Goal: Information Seeking & Learning: Learn about a topic

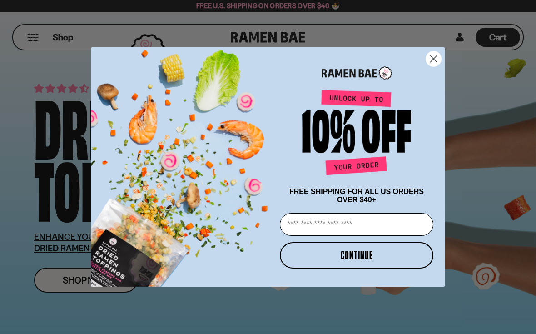
click at [431, 51] on icon "Close dialog" at bounding box center [433, 59] width 16 height 16
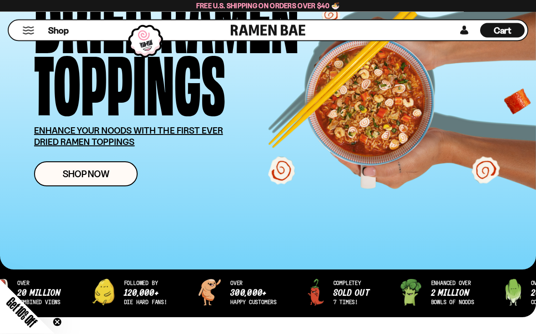
scroll to position [107, 0]
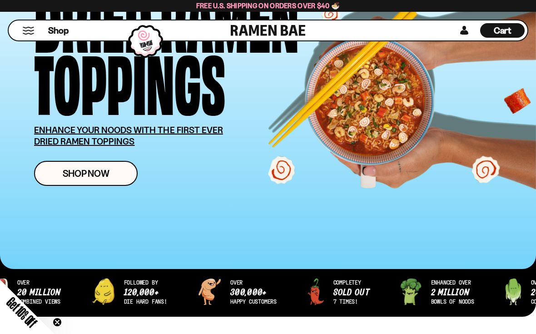
click at [83, 170] on span "Shop Now" at bounding box center [86, 173] width 47 height 10
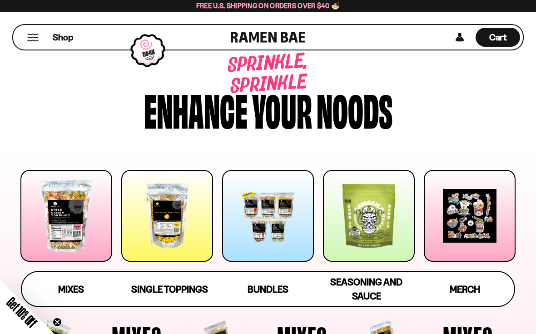
click at [31, 37] on button "Mobile Menu Trigger" at bounding box center [33, 38] width 12 height 8
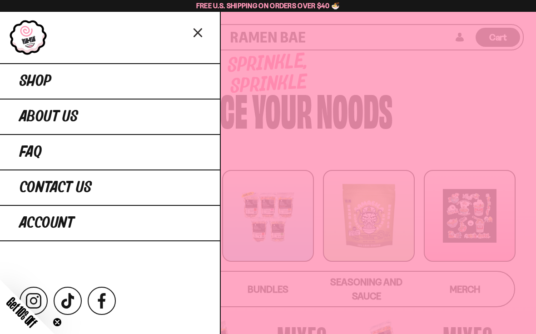
click at [149, 116] on link "About Us" at bounding box center [110, 116] width 220 height 35
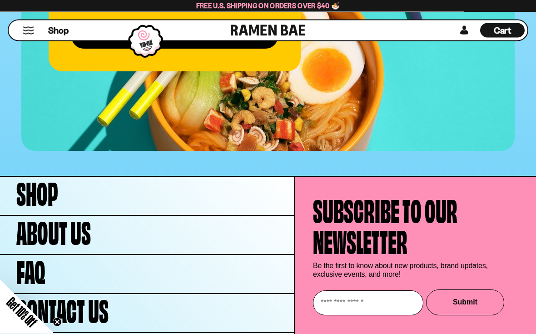
scroll to position [3655, 0]
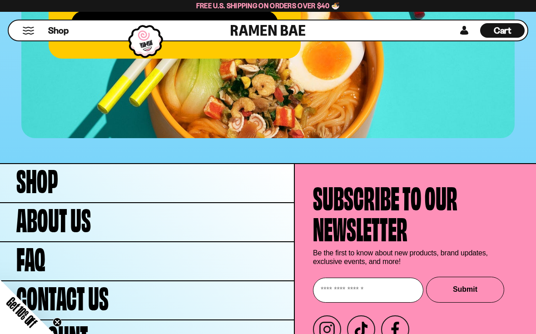
click at [42, 241] on span "FAQ" at bounding box center [30, 256] width 29 height 31
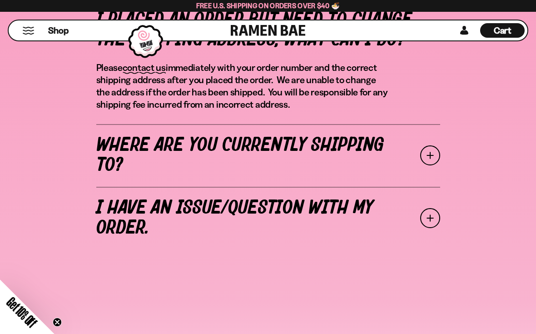
scroll to position [413, 0]
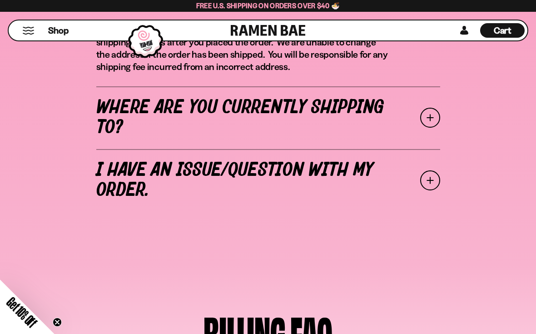
click at [422, 119] on span at bounding box center [430, 118] width 20 height 20
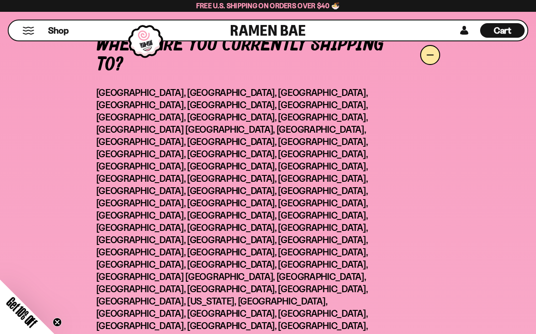
click at [424, 57] on span at bounding box center [430, 55] width 20 height 20
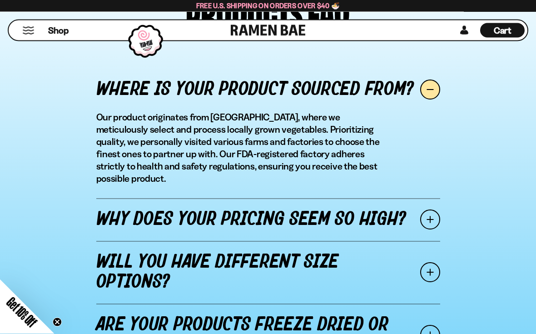
scroll to position [971, 0]
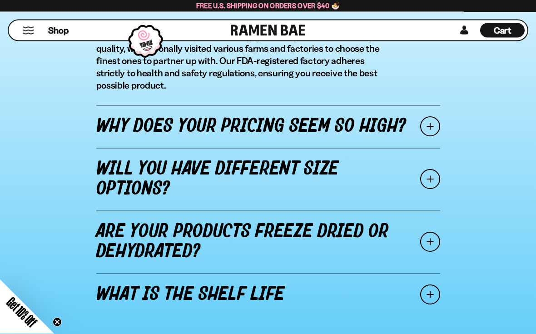
click at [429, 117] on span at bounding box center [430, 127] width 20 height 20
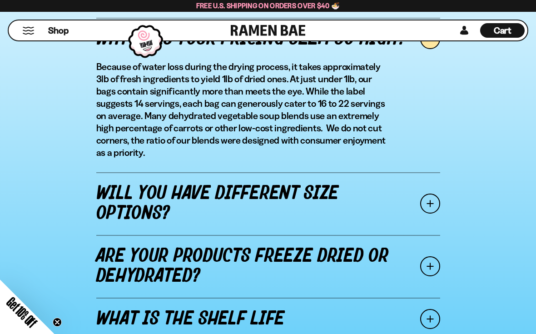
click at [428, 202] on span at bounding box center [430, 203] width 20 height 20
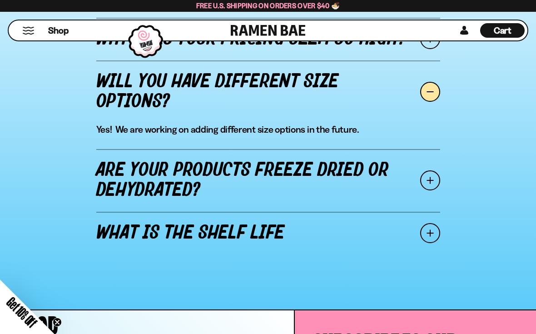
click at [425, 182] on span at bounding box center [430, 180] width 20 height 20
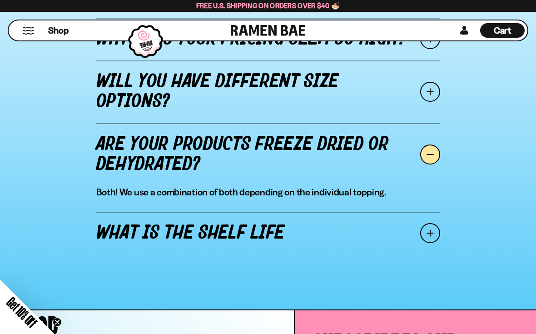
click at [427, 232] on span at bounding box center [430, 233] width 20 height 20
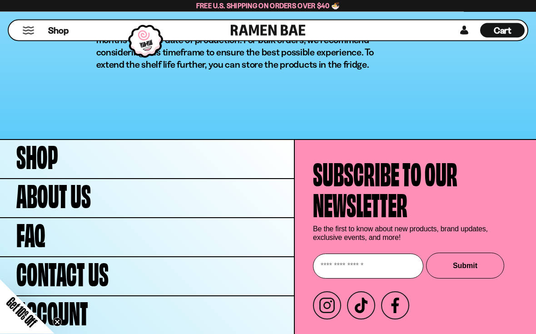
scroll to position [1275, 0]
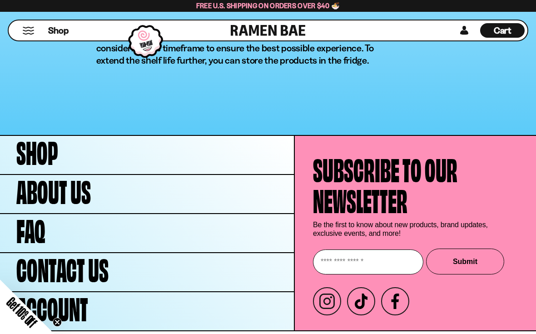
click at [38, 148] on span "Shop" at bounding box center [37, 150] width 42 height 31
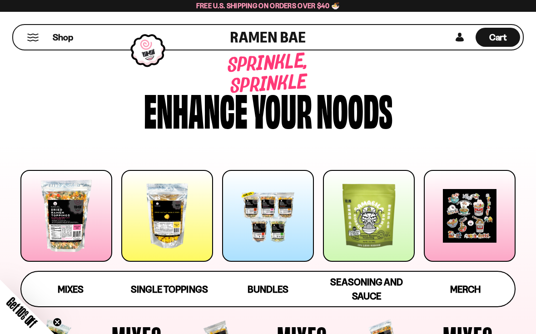
click at [72, 291] on span "Mixes" at bounding box center [71, 288] width 26 height 11
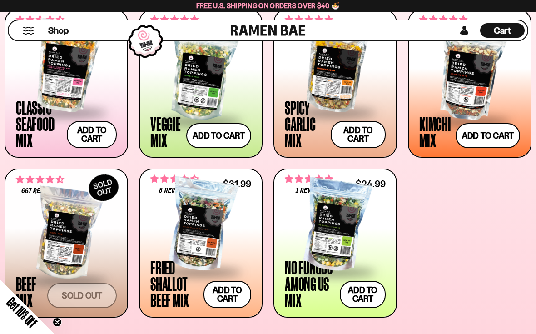
scroll to position [364, 0]
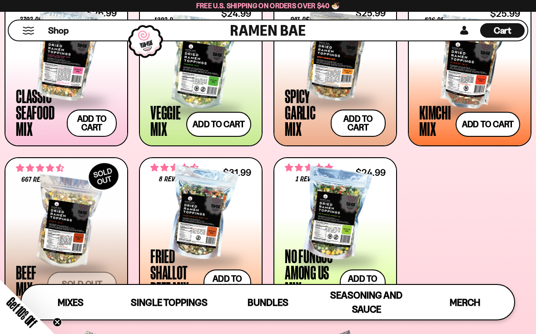
click at [70, 75] on div at bounding box center [66, 54] width 101 height 91
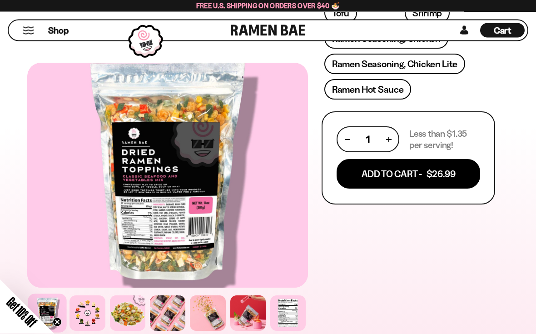
scroll to position [485, 0]
click at [292, 331] on div at bounding box center [287, 312] width 35 height 35
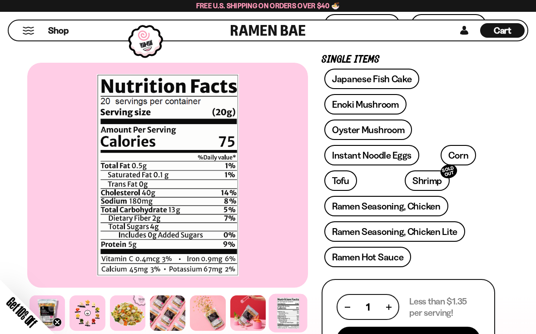
scroll to position [317, 0]
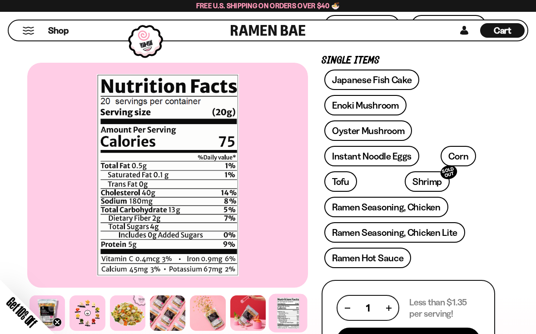
click at [93, 324] on div at bounding box center [86, 312] width 35 height 35
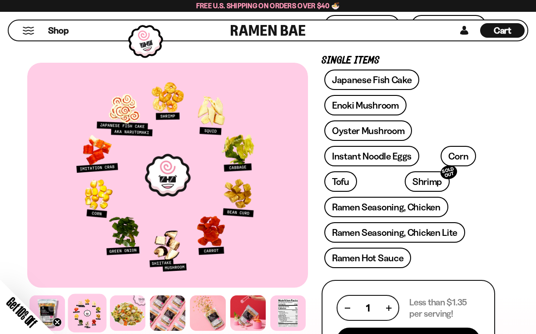
click at [133, 325] on div at bounding box center [127, 312] width 35 height 35
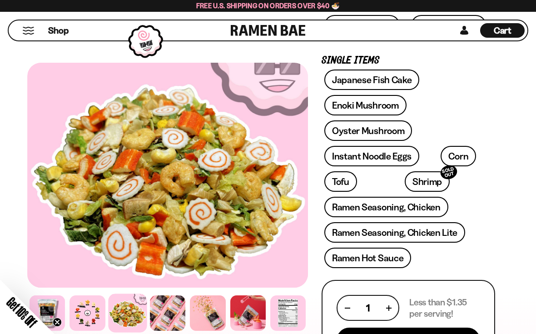
click at [93, 321] on div at bounding box center [86, 312] width 35 height 35
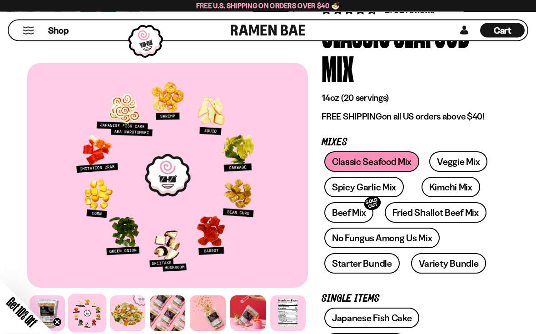
scroll to position [79, 0]
click at [456, 165] on link "Veggie Mix" at bounding box center [458, 161] width 58 height 20
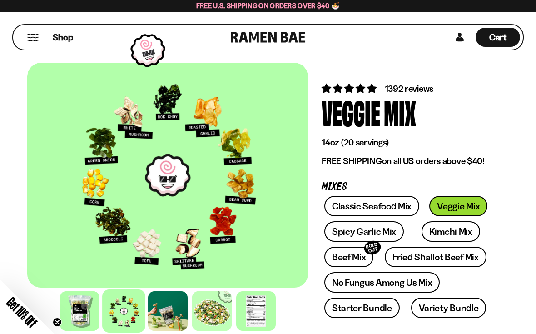
click at [378, 233] on link "Spicy Garlic Mix" at bounding box center [363, 231] width 79 height 20
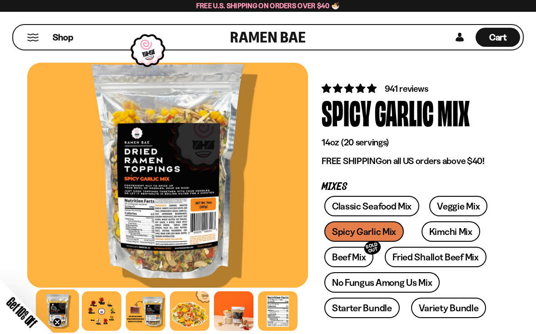
click at [101, 316] on div at bounding box center [102, 311] width 40 height 40
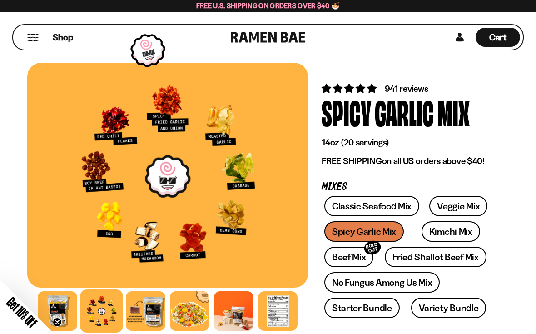
click at [449, 235] on link "Kimchi Mix" at bounding box center [450, 231] width 59 height 20
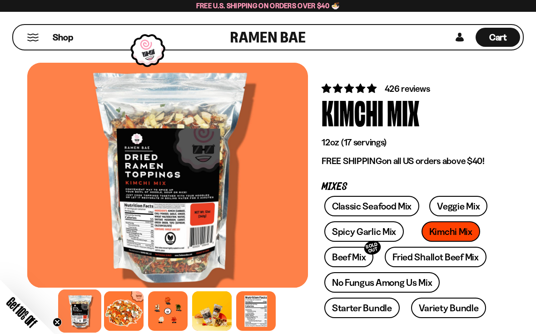
click at [164, 320] on div at bounding box center [168, 311] width 40 height 40
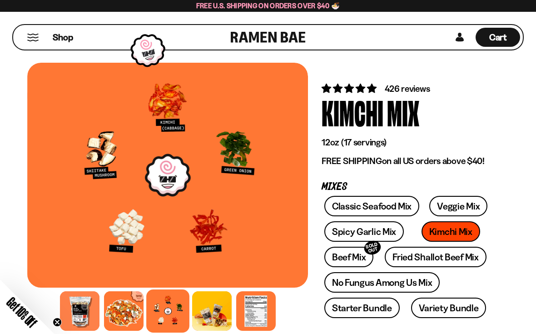
click at [453, 257] on link "Fried Shallot Beef Mix" at bounding box center [435, 257] width 101 height 20
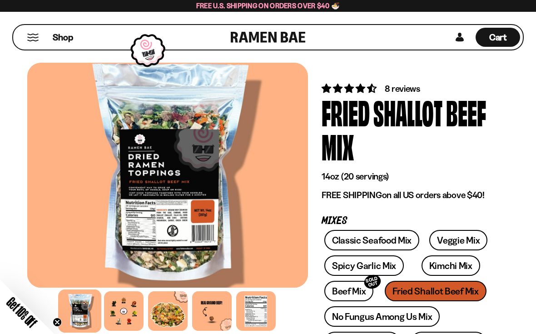
click at [124, 325] on div at bounding box center [124, 311] width 40 height 40
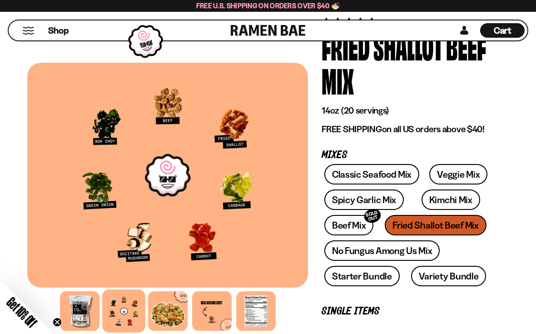
scroll to position [68, 0]
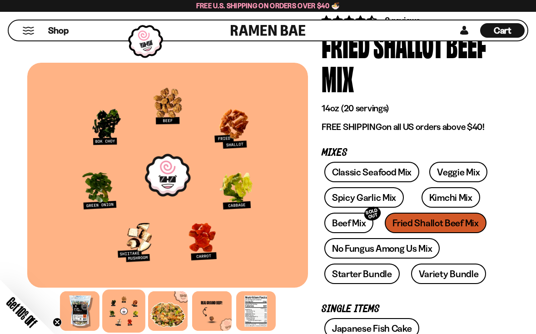
click at [397, 254] on link "No Fungus Among Us Mix" at bounding box center [381, 248] width 115 height 20
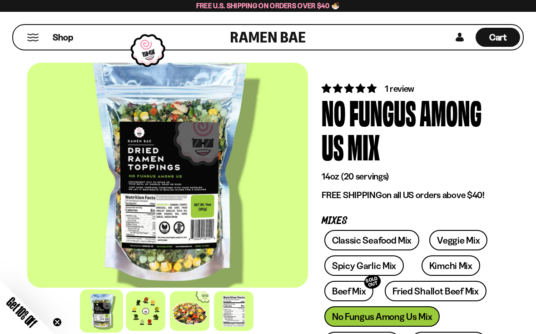
click at [142, 323] on div at bounding box center [146, 311] width 40 height 40
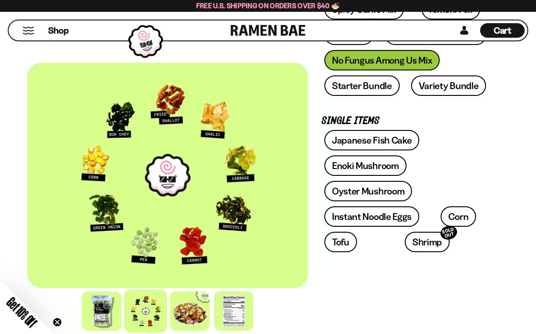
scroll to position [289, 0]
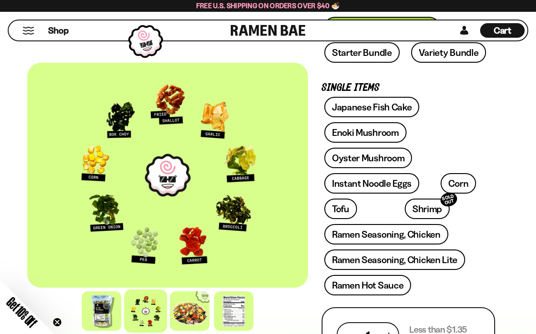
click at [386, 135] on link "Enoki Mushroom" at bounding box center [365, 132] width 82 height 20
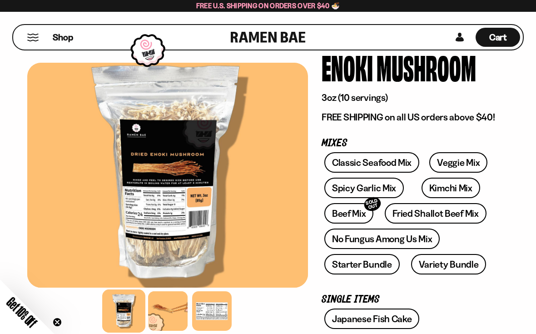
scroll to position [3, 0]
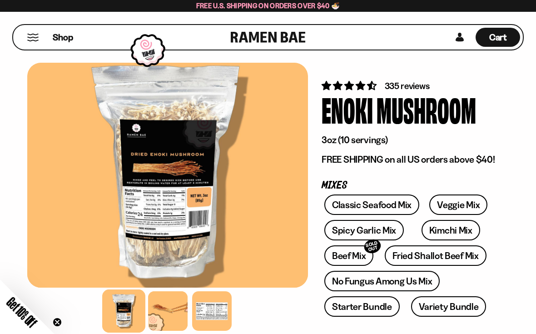
click at [35, 36] on button "Mobile Menu Trigger" at bounding box center [33, 38] width 12 height 8
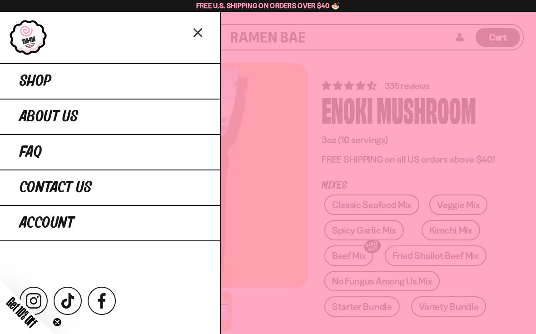
click at [130, 76] on link "Shop" at bounding box center [110, 80] width 220 height 35
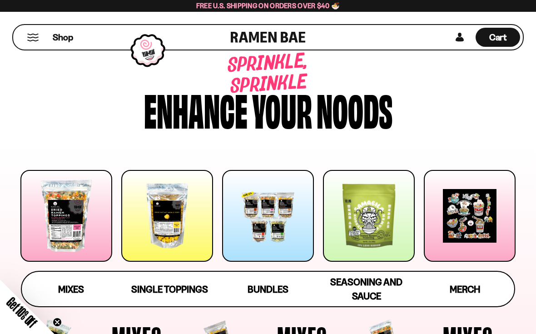
click at [370, 224] on div at bounding box center [369, 216] width 92 height 92
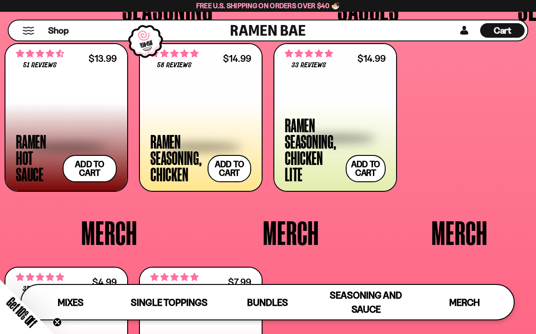
scroll to position [1786, 0]
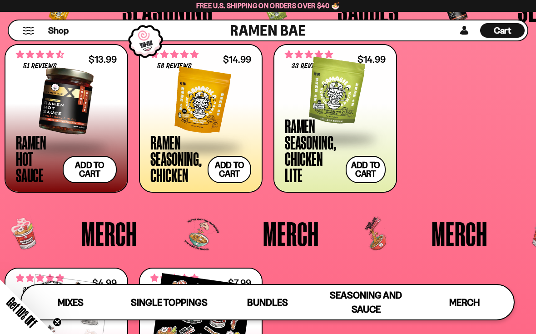
click at [343, 111] on div at bounding box center [335, 92] width 101 height 91
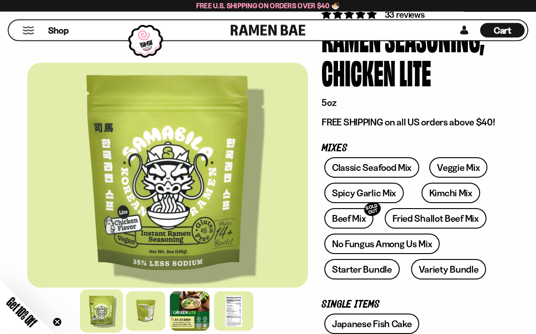
scroll to position [71, 0]
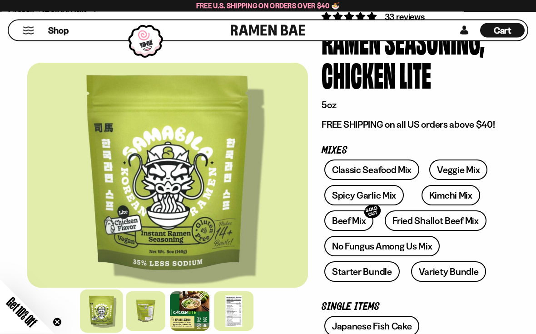
click at [225, 327] on div at bounding box center [234, 311] width 40 height 40
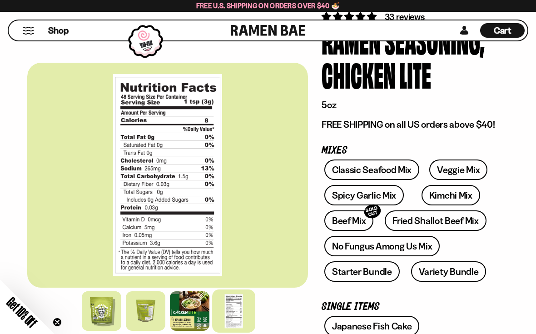
click at [189, 327] on div at bounding box center [190, 311] width 40 height 40
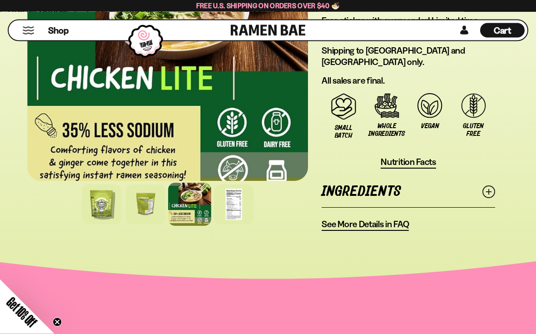
scroll to position [909, 0]
click at [491, 185] on icon at bounding box center [488, 191] width 13 height 13
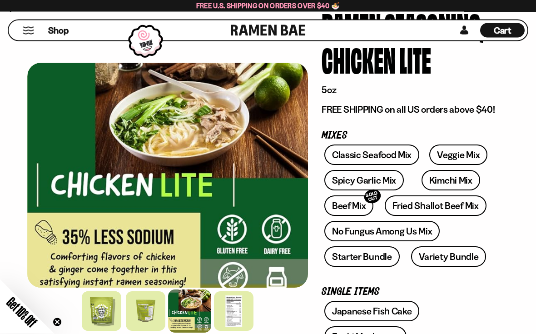
scroll to position [87, 0]
click at [457, 153] on link "Veggie Mix" at bounding box center [458, 154] width 58 height 20
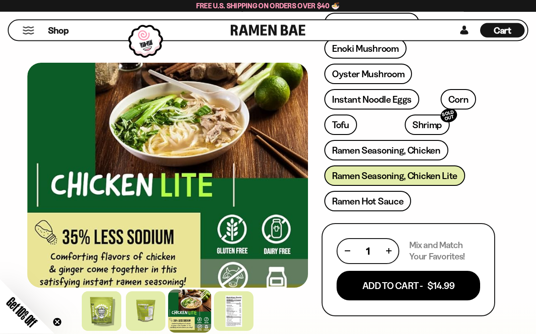
scroll to position [375, 0]
click at [386, 203] on link "Ramen Hot Sauce" at bounding box center [367, 201] width 87 height 20
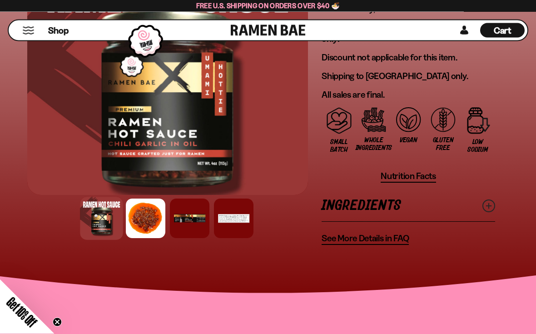
scroll to position [971, 0]
click at [486, 203] on line at bounding box center [488, 205] width 5 height 5
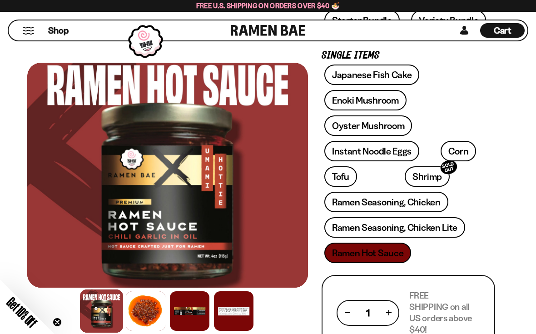
scroll to position [300, 0]
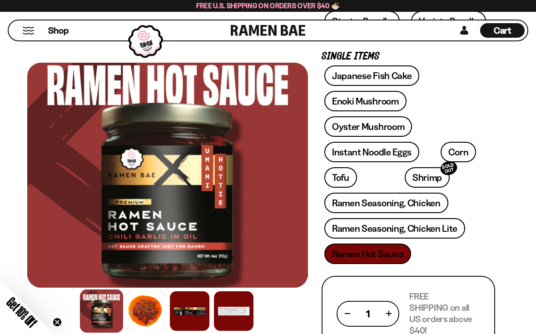
click at [25, 33] on button "Mobile Menu Trigger" at bounding box center [28, 31] width 12 height 8
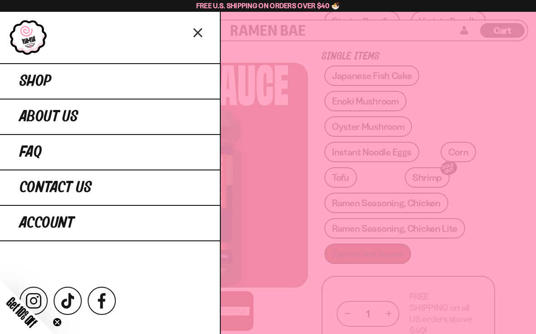
click at [50, 79] on span "Shop" at bounding box center [36, 81] width 32 height 16
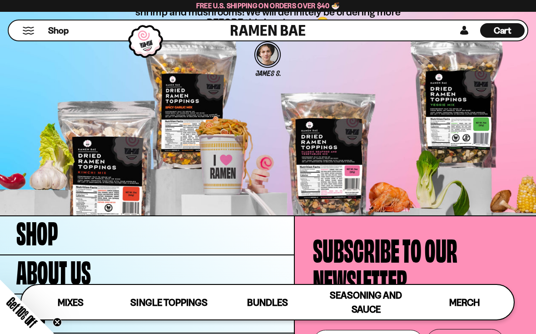
scroll to position [2369, 0]
